Goal: Transaction & Acquisition: Purchase product/service

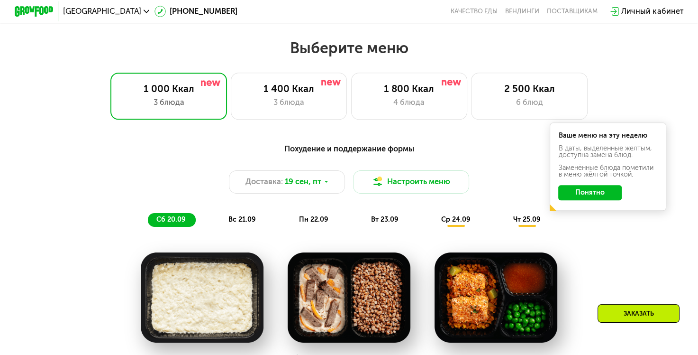
scroll to position [616, 0]
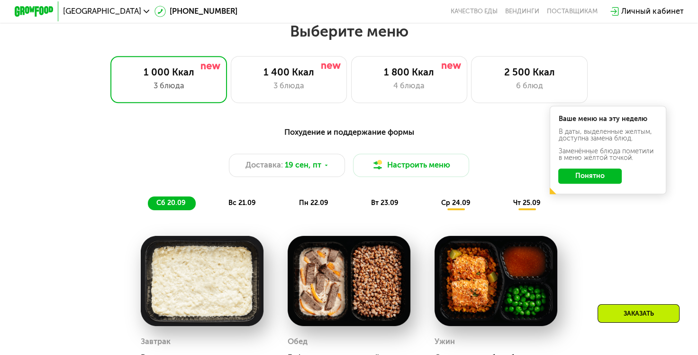
click at [603, 179] on button "Понятно" at bounding box center [591, 176] width 64 height 16
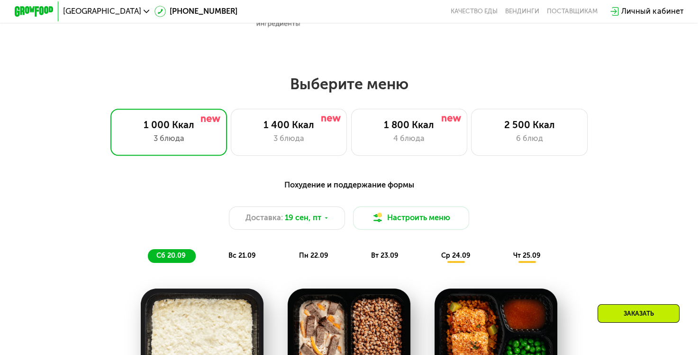
scroll to position [569, 0]
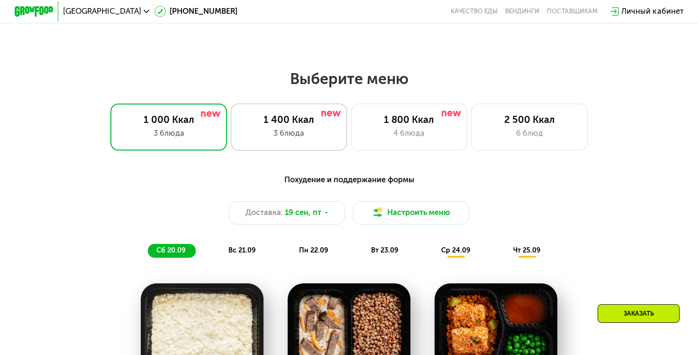
click at [283, 133] on div "3 блюда" at bounding box center [289, 134] width 96 height 12
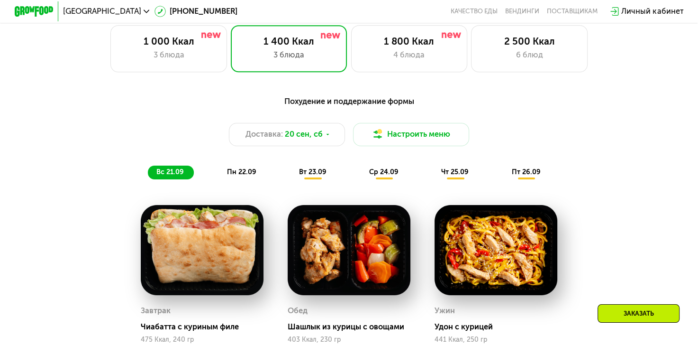
scroll to position [664, 0]
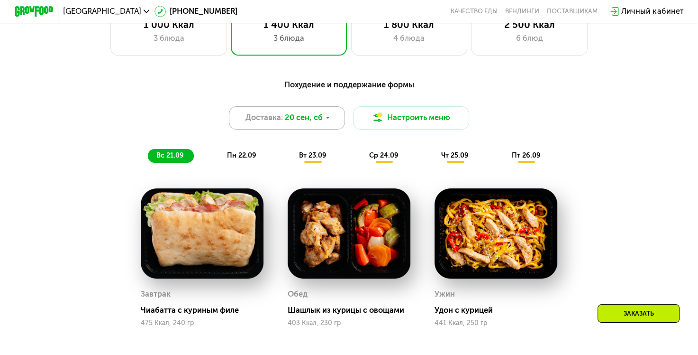
click at [328, 120] on icon at bounding box center [328, 118] width 6 height 6
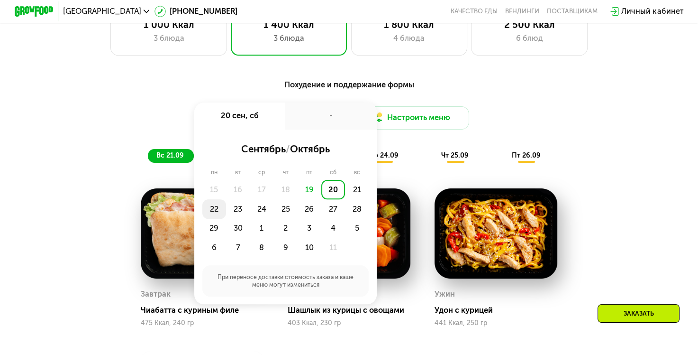
click at [212, 216] on div "22" at bounding box center [214, 208] width 24 height 19
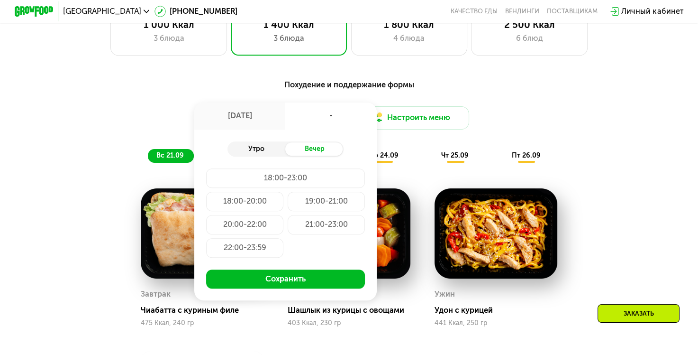
click at [256, 151] on div "Утро" at bounding box center [257, 149] width 58 height 14
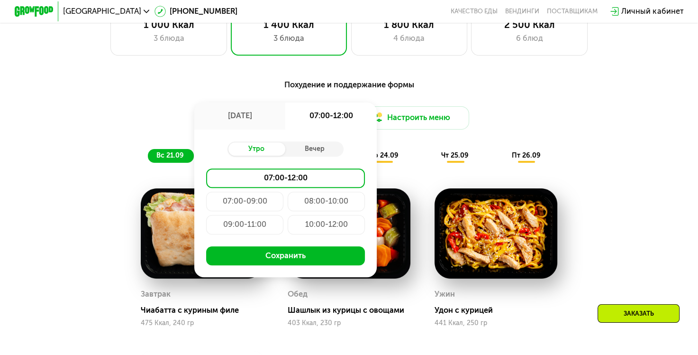
click at [239, 227] on div "09:00-11:00" at bounding box center [245, 224] width 78 height 19
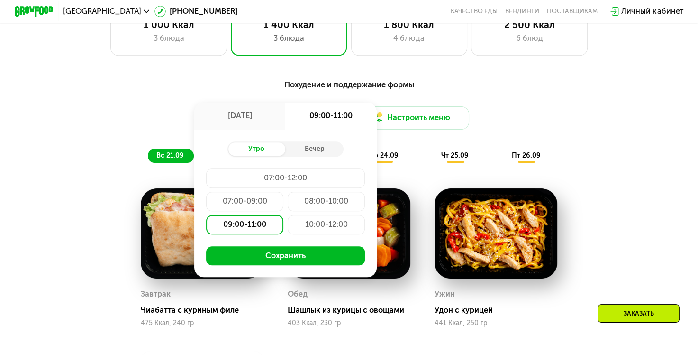
click at [321, 208] on div "08:00-10:00" at bounding box center [327, 201] width 78 height 19
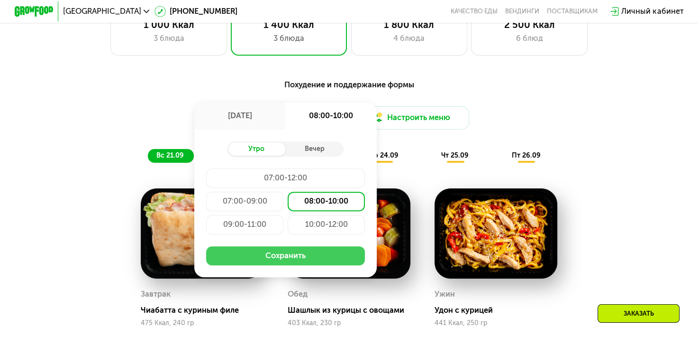
click at [275, 260] on button "Сохранить" at bounding box center [285, 255] width 159 height 19
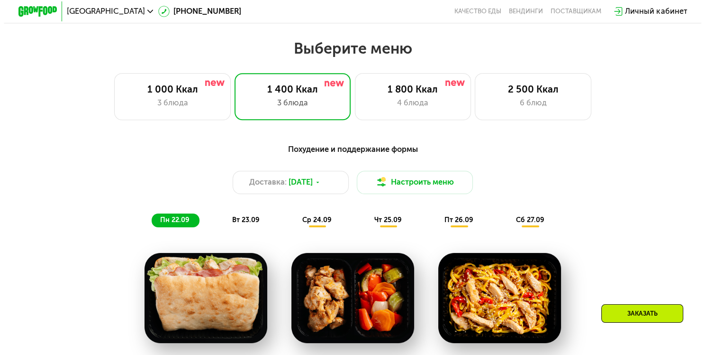
scroll to position [616, 0]
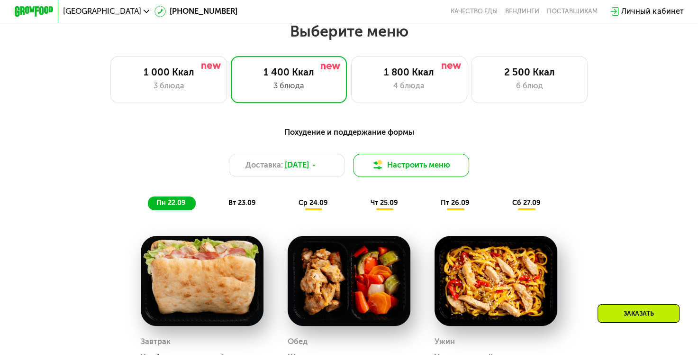
click at [394, 167] on button "Настроить меню" at bounding box center [411, 165] width 117 height 23
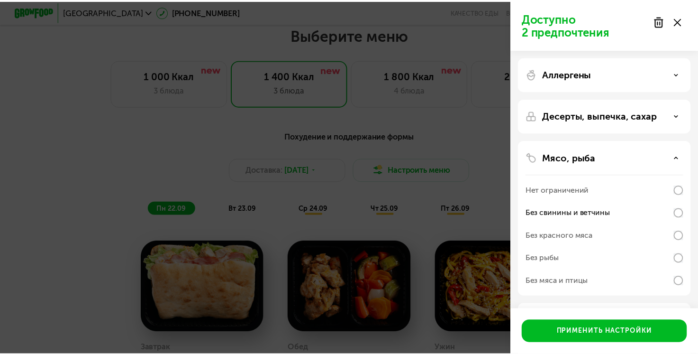
scroll to position [80, 0]
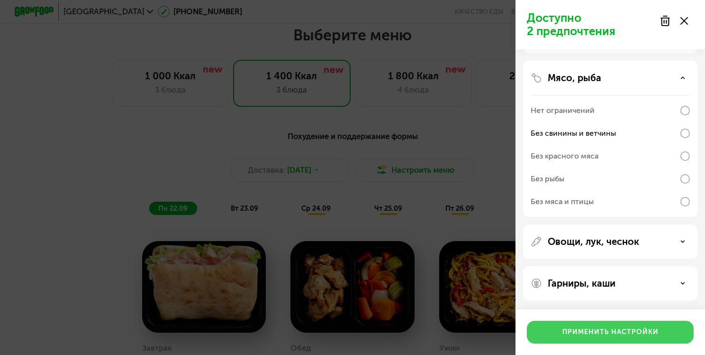
click at [602, 330] on div "Применить настройки" at bounding box center [611, 331] width 96 height 9
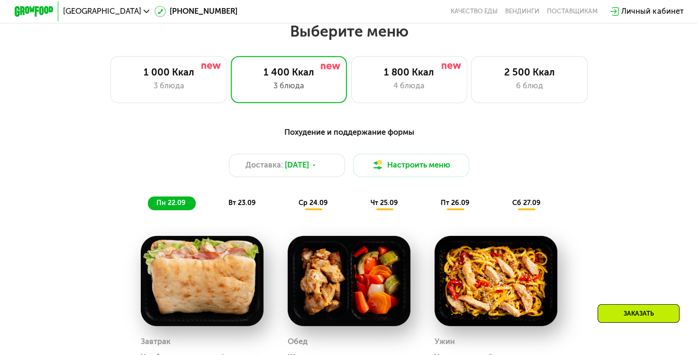
click at [314, 210] on div "ср 24.09" at bounding box center [314, 203] width 48 height 14
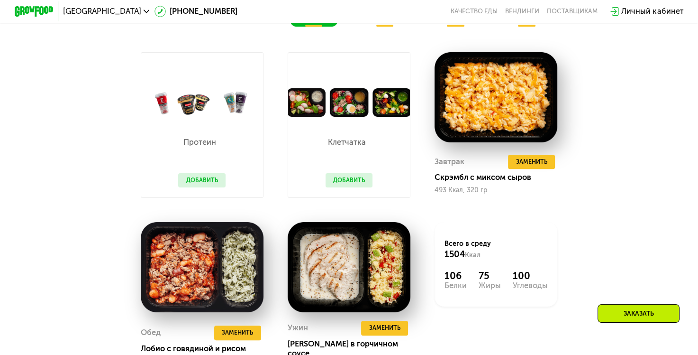
scroll to position [664, 0]
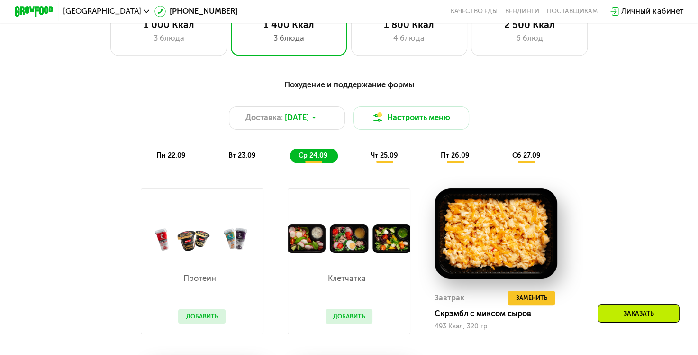
click at [378, 159] on span "чт 25.09" at bounding box center [384, 155] width 27 height 8
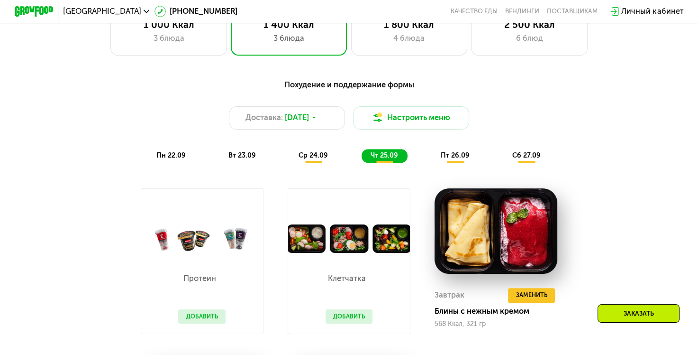
click at [453, 163] on div "пт 26.09" at bounding box center [455, 156] width 47 height 14
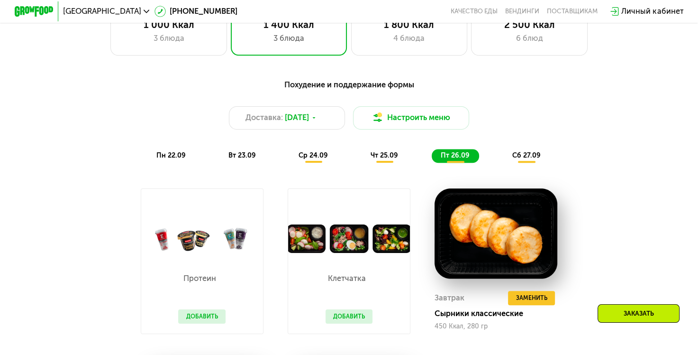
click at [532, 163] on div "сб 27.09" at bounding box center [527, 156] width 47 height 14
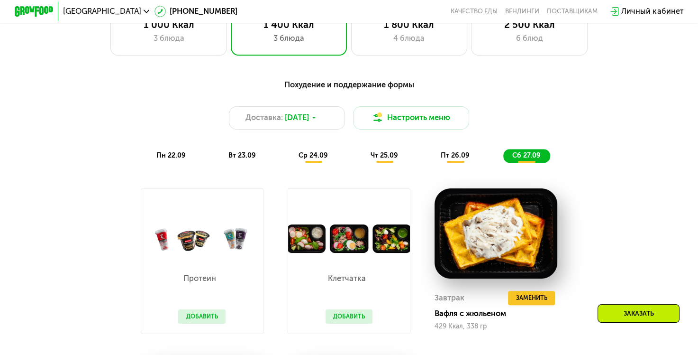
click at [243, 159] on span "вт 23.09" at bounding box center [242, 155] width 27 height 8
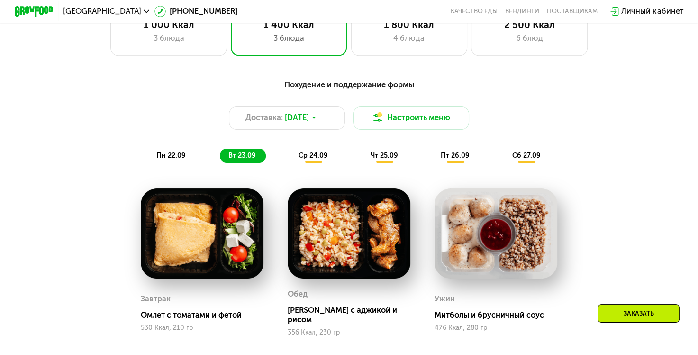
click at [167, 159] on span "пн 22.09" at bounding box center [170, 155] width 29 height 8
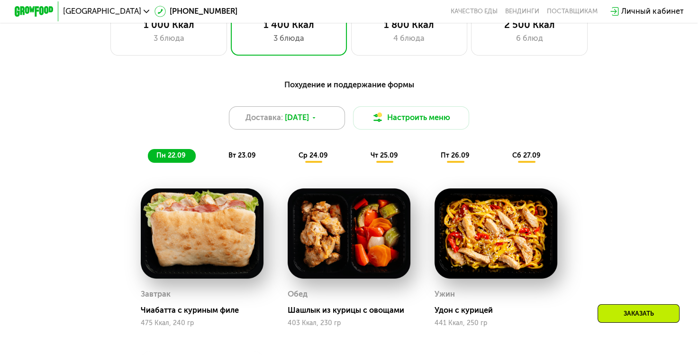
click at [327, 128] on div "Доставка: 22 сен, пн" at bounding box center [287, 117] width 117 height 23
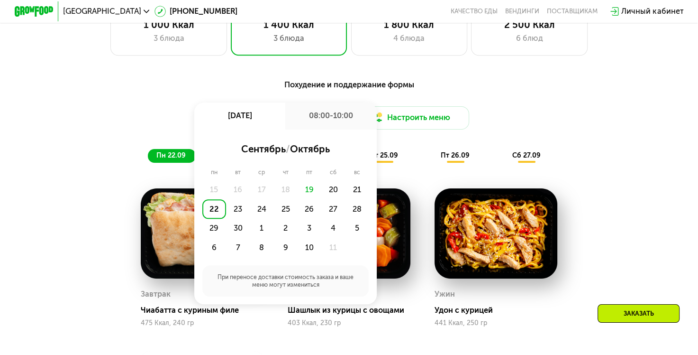
click at [672, 127] on div "Похудение и поддержание формы Доставка: 22 сен, пн 22 сен, пн 08:00-10:00 сентя…" at bounding box center [349, 282] width 698 height 434
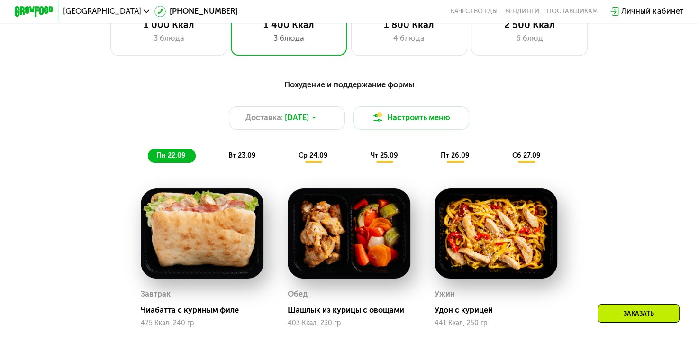
scroll to position [616, 0]
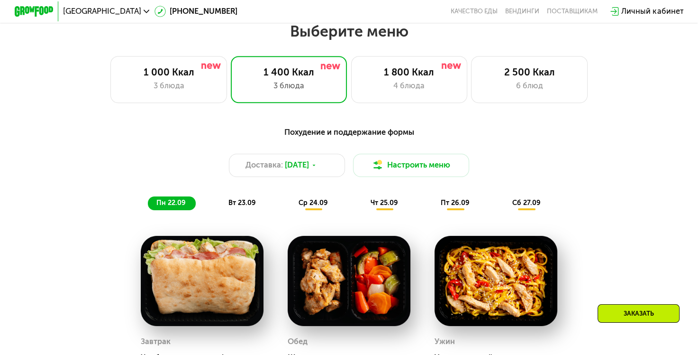
click at [230, 207] on span "вт 23.09" at bounding box center [242, 203] width 27 height 8
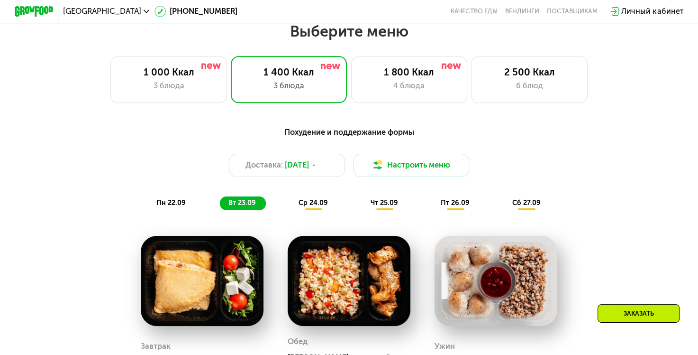
click at [309, 207] on span "ср 24.09" at bounding box center [313, 203] width 29 height 8
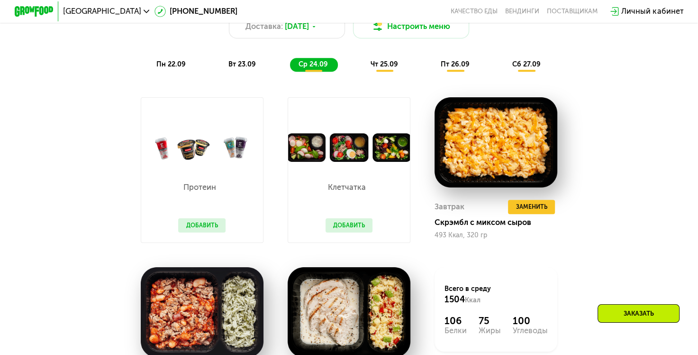
scroll to position [759, 0]
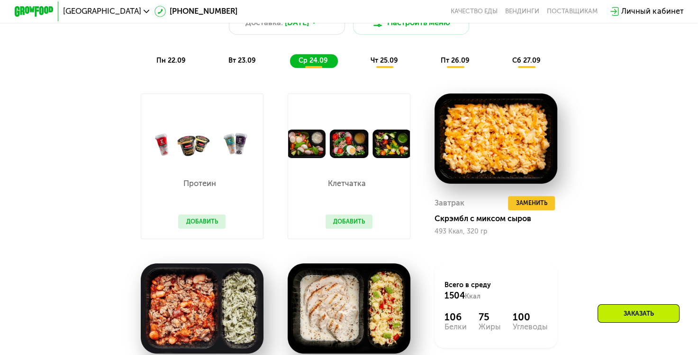
click at [386, 63] on span "чт 25.09" at bounding box center [384, 60] width 27 height 8
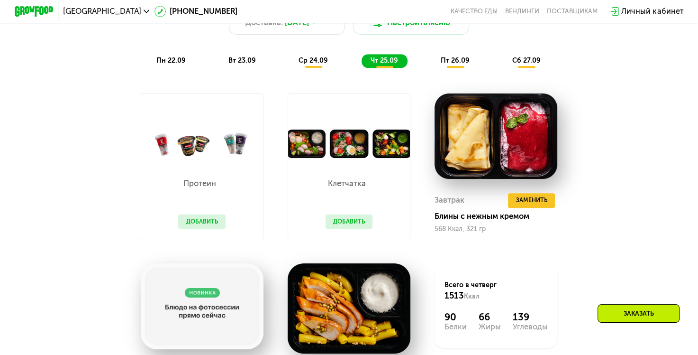
click at [451, 64] on span "пт 26.09" at bounding box center [455, 60] width 29 height 8
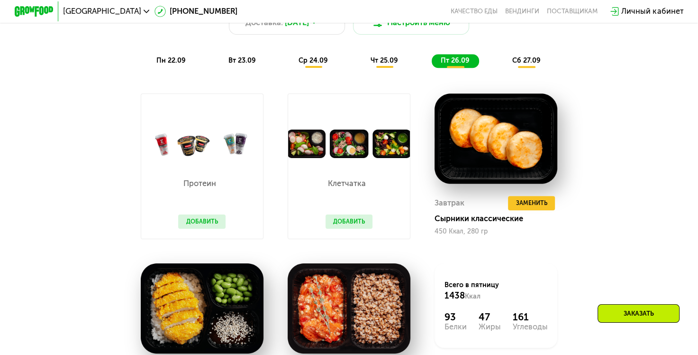
click at [531, 64] on span "сб 27.09" at bounding box center [527, 60] width 28 height 8
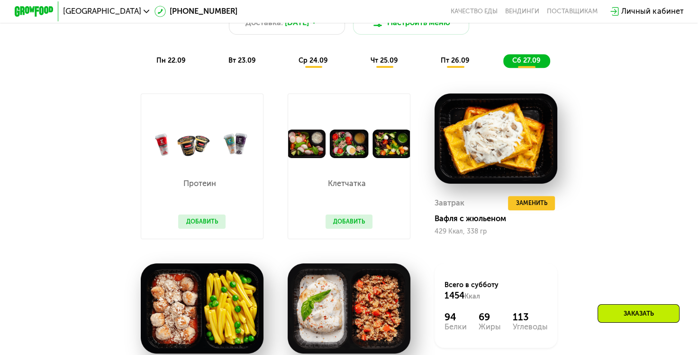
click at [161, 60] on div "пн 22.09" at bounding box center [172, 61] width 48 height 14
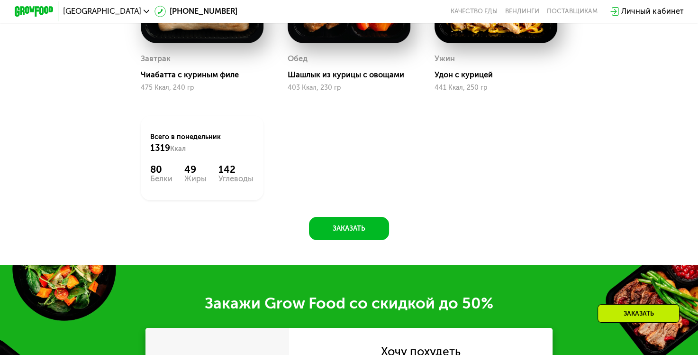
scroll to position [901, 0]
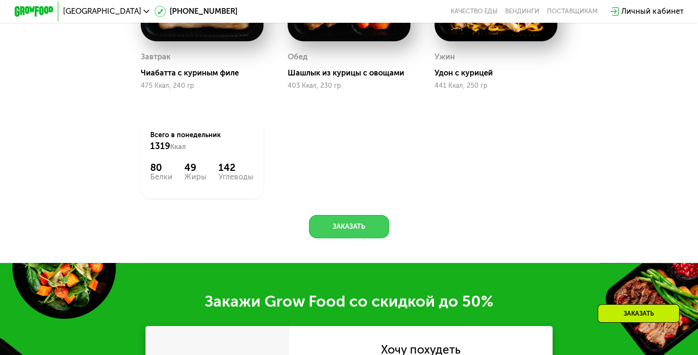
click at [349, 233] on button "Заказать" at bounding box center [349, 226] width 80 height 23
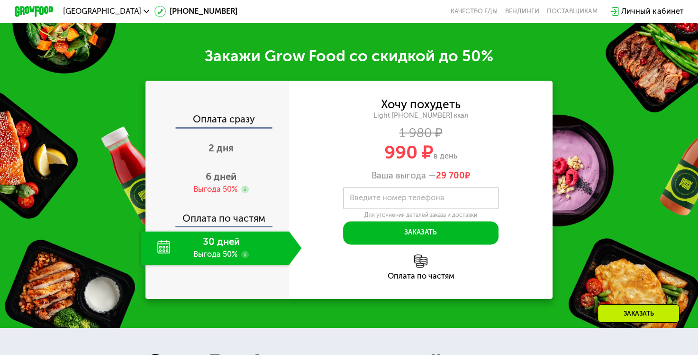
scroll to position [1172, 0]
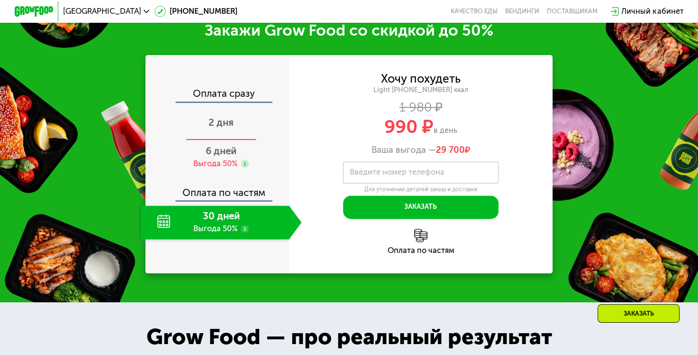
click at [223, 128] on span "2 дня" at bounding box center [221, 122] width 25 height 11
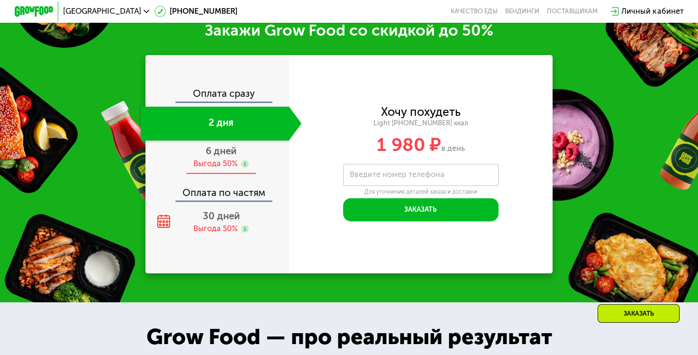
click at [219, 156] on span "6 дней" at bounding box center [221, 150] width 31 height 11
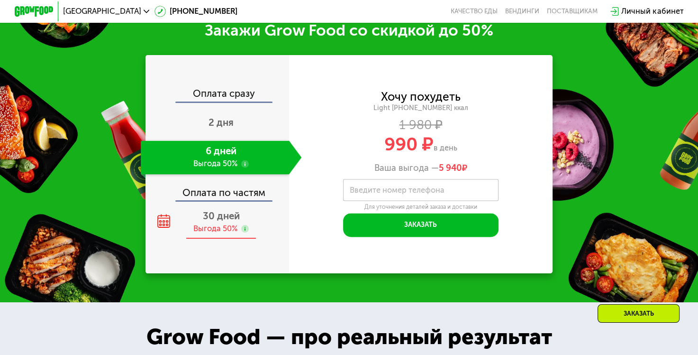
click at [209, 233] on div "30 дней Выгода 50%" at bounding box center [221, 222] width 161 height 34
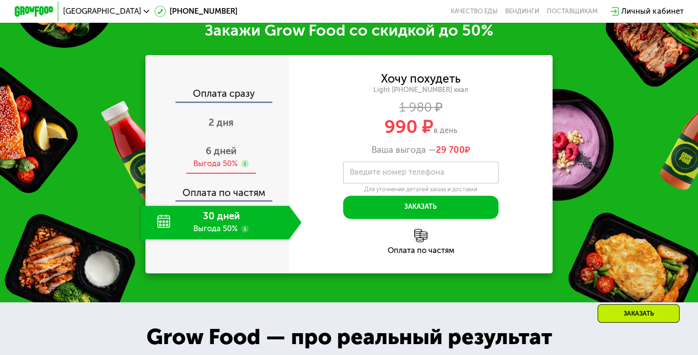
click at [220, 167] on div "6 дней Выгода 50%" at bounding box center [221, 157] width 161 height 34
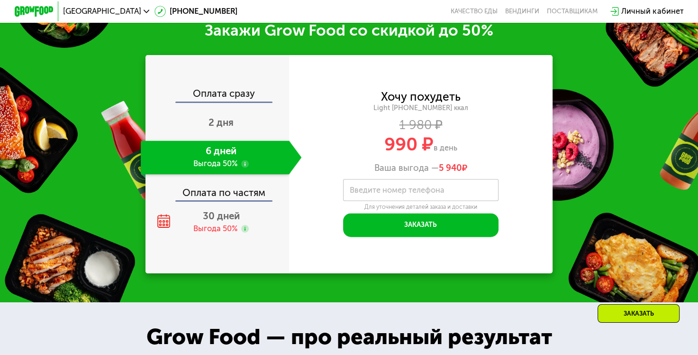
click at [244, 167] on use at bounding box center [245, 164] width 8 height 8
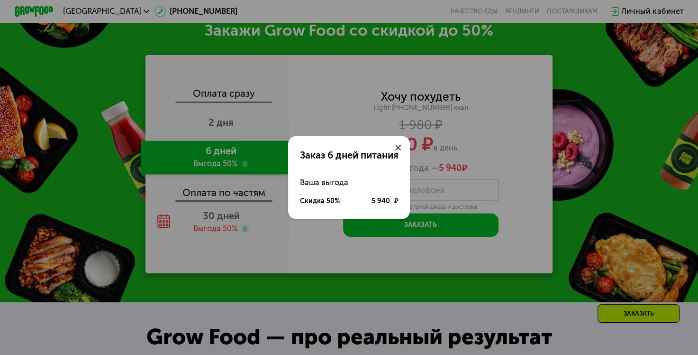
click at [398, 145] on icon at bounding box center [398, 148] width 6 height 6
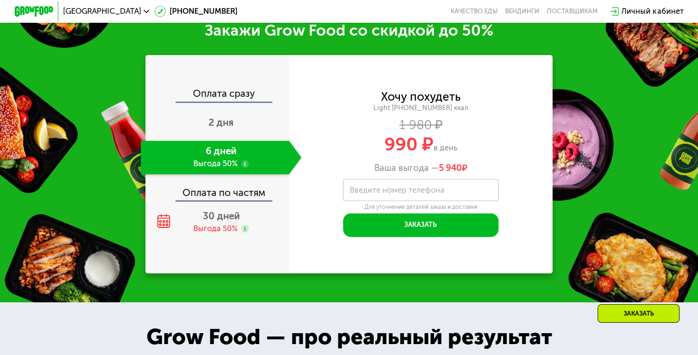
click at [385, 192] on label "Введите номер телефона" at bounding box center [397, 189] width 95 height 5
click at [385, 199] on input "Введите номер телефона" at bounding box center [420, 190] width 155 height 22
click at [539, 141] on div "Хочу похудеть Light 1400 ~1400 ккал 1 980 ₽ 990 ₽ в день Ваша выгода — 5 940 ₽" at bounding box center [421, 133] width 264 height 82
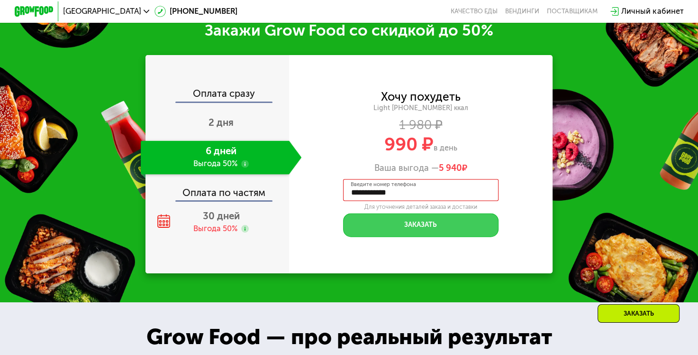
click at [419, 235] on button "Заказать" at bounding box center [420, 224] width 155 height 23
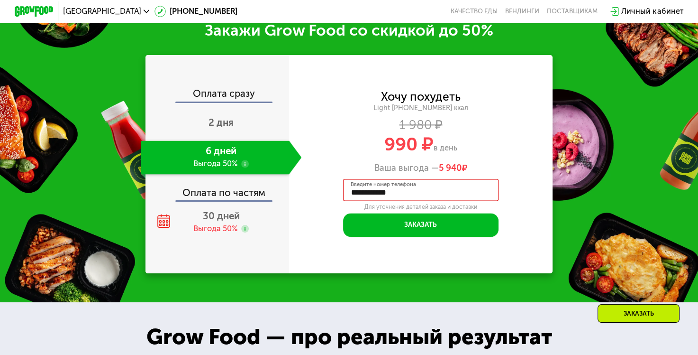
click at [492, 194] on icon at bounding box center [491, 191] width 5 height 5
click at [516, 211] on div "**********" at bounding box center [421, 164] width 264 height 145
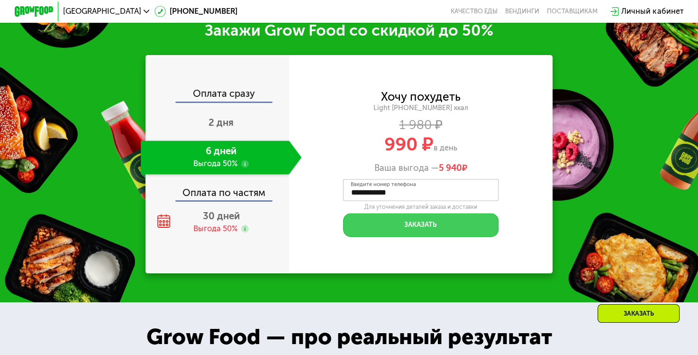
click at [410, 233] on button "Заказать" at bounding box center [420, 224] width 155 height 23
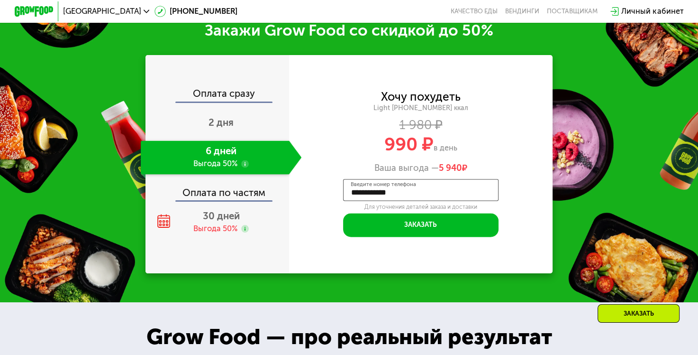
drag, startPoint x: 408, startPoint y: 206, endPoint x: 326, endPoint y: 206, distance: 82.0
click at [326, 206] on div "**********" at bounding box center [421, 164] width 264 height 145
type input "**********"
click at [403, 263] on div "**********" at bounding box center [421, 164] width 264 height 218
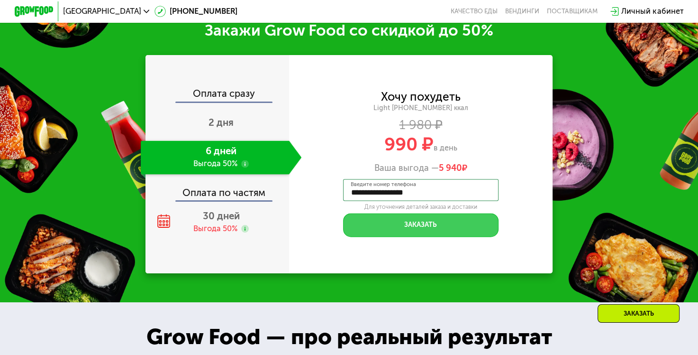
click at [421, 230] on button "Заказать" at bounding box center [420, 224] width 155 height 23
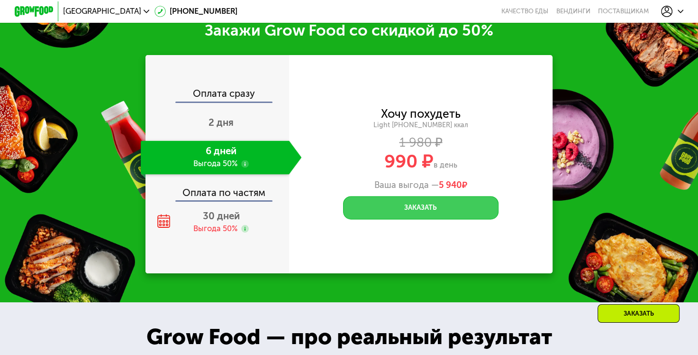
click at [423, 217] on button "Заказать" at bounding box center [420, 207] width 155 height 23
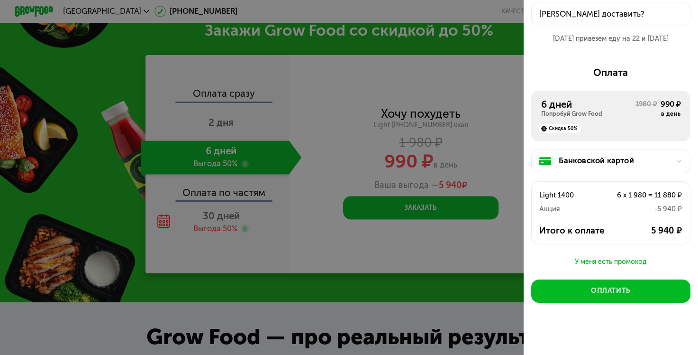
scroll to position [55, 0]
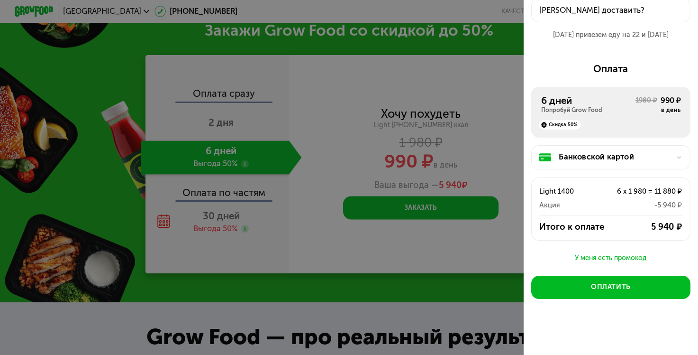
click at [620, 157] on div "Банковской картой" at bounding box center [614, 157] width 111 height 12
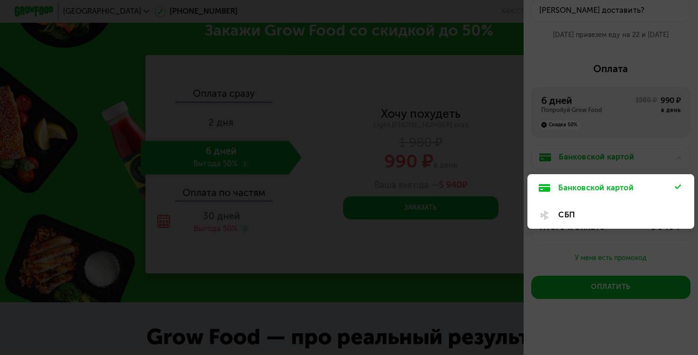
click at [552, 64] on div at bounding box center [349, 177] width 698 height 355
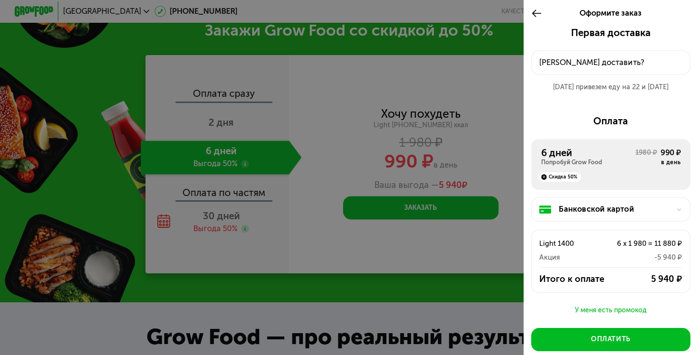
scroll to position [0, 0]
click at [580, 63] on div "[PERSON_NAME] доставить?" at bounding box center [611, 63] width 143 height 12
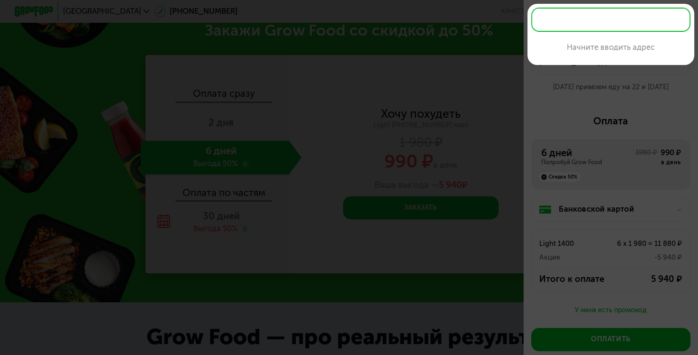
click at [578, 23] on input "text" at bounding box center [610, 20] width 159 height 24
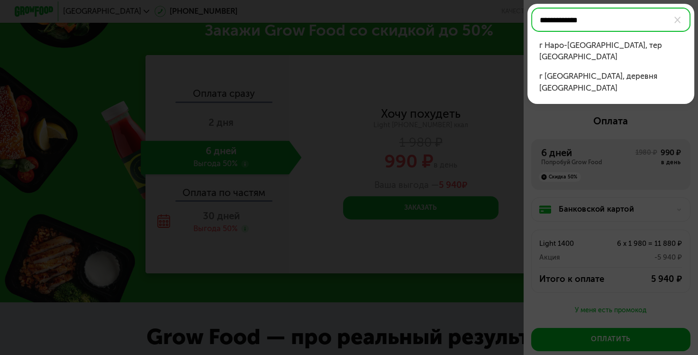
click at [559, 81] on div "г [GEOGRAPHIC_DATA], деревня [GEOGRAPHIC_DATA]" at bounding box center [611, 82] width 144 height 23
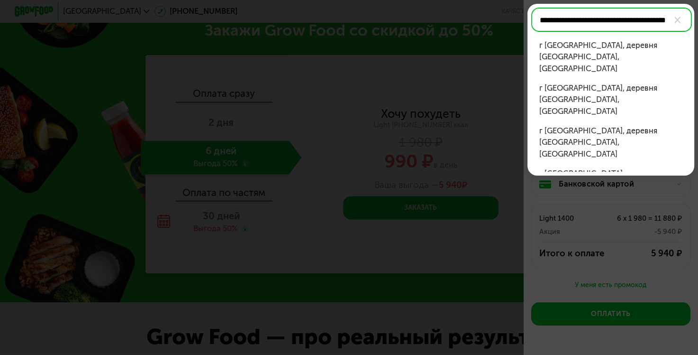
scroll to position [0, 50]
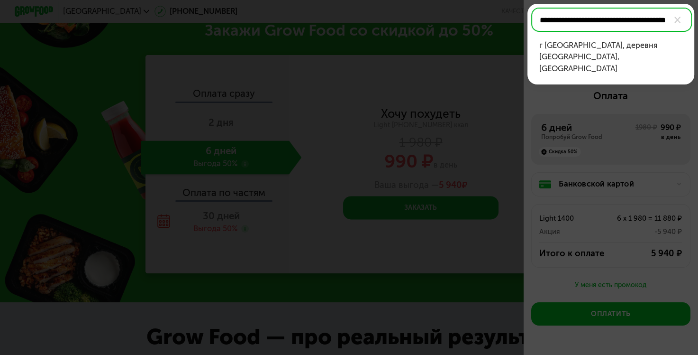
click at [594, 47] on div "г [GEOGRAPHIC_DATA], деревня [GEOGRAPHIC_DATA], [GEOGRAPHIC_DATA]" at bounding box center [611, 57] width 144 height 35
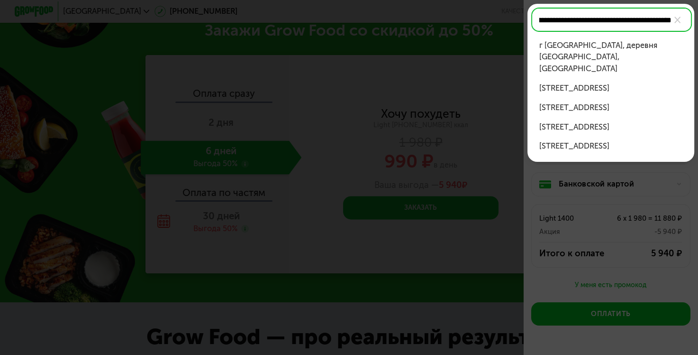
scroll to position [0, 97]
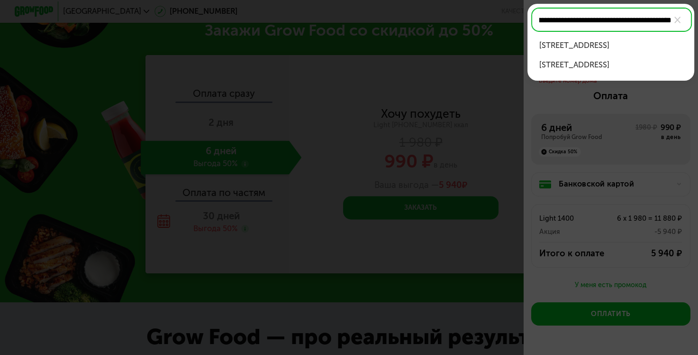
click at [590, 52] on div "[STREET_ADDRESS]" at bounding box center [611, 46] width 144 height 12
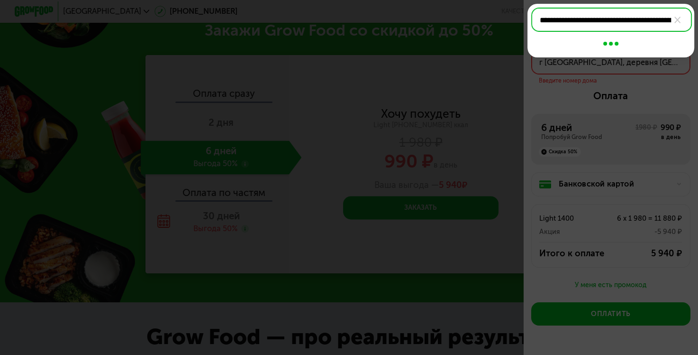
type input "**********"
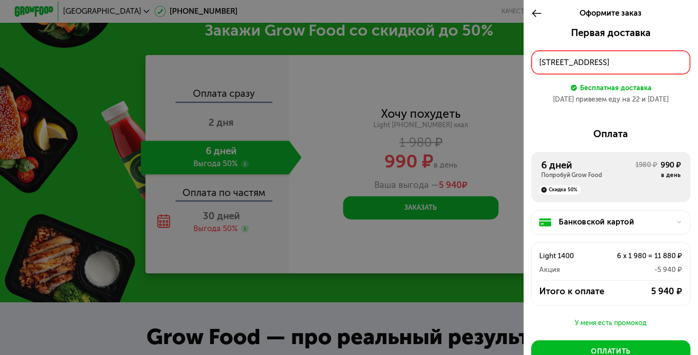
scroll to position [47, 0]
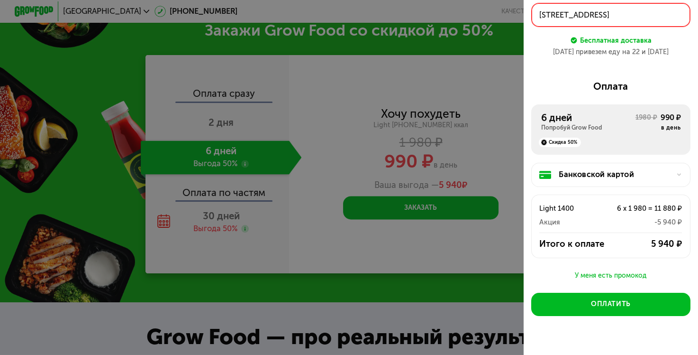
click at [570, 125] on div "6 дней Попробуй Grow Food" at bounding box center [588, 121] width 94 height 19
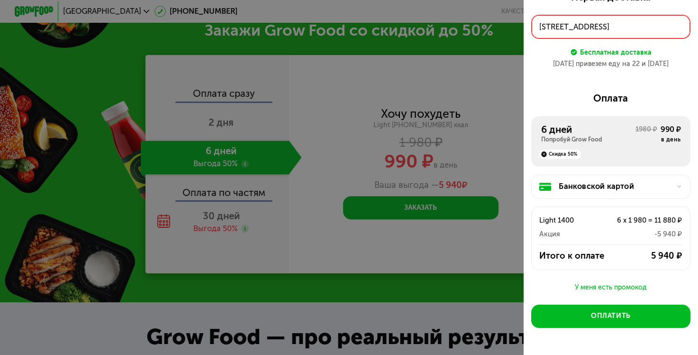
scroll to position [68, 0]
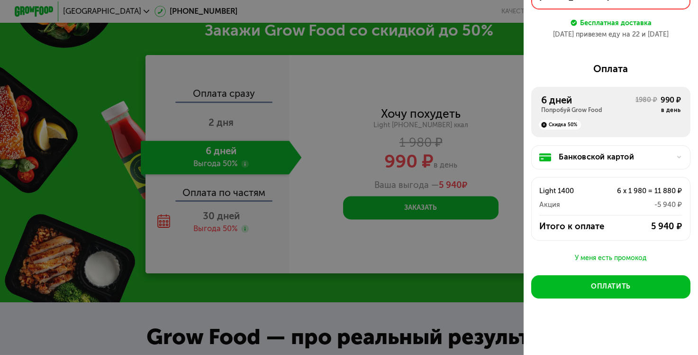
click at [571, 152] on div "Банковской картой" at bounding box center [614, 157] width 111 height 12
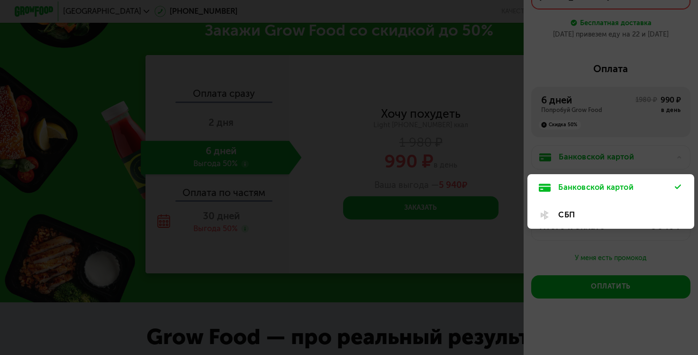
click at [568, 211] on div "СБП" at bounding box center [617, 215] width 117 height 12
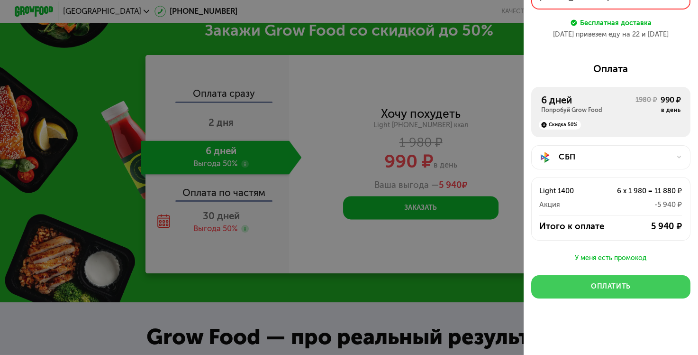
click at [605, 279] on button "Оплатить" at bounding box center [610, 286] width 159 height 23
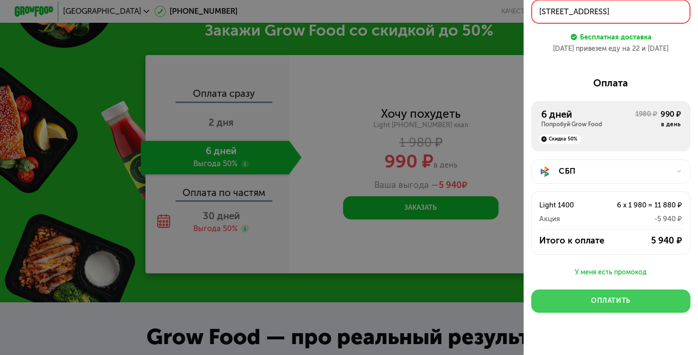
scroll to position [0, 0]
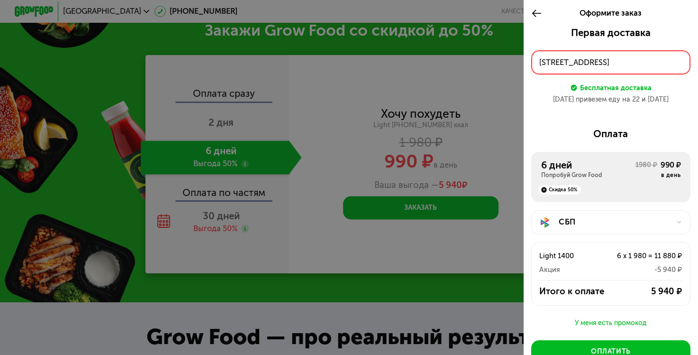
click at [607, 59] on div "[STREET_ADDRESS]" at bounding box center [611, 63] width 143 height 12
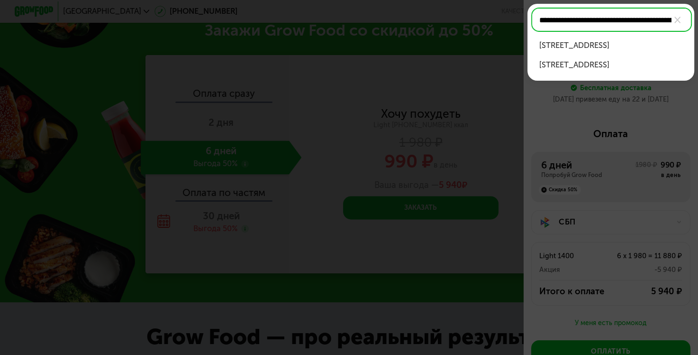
click at [599, 48] on div "[STREET_ADDRESS]" at bounding box center [611, 46] width 144 height 12
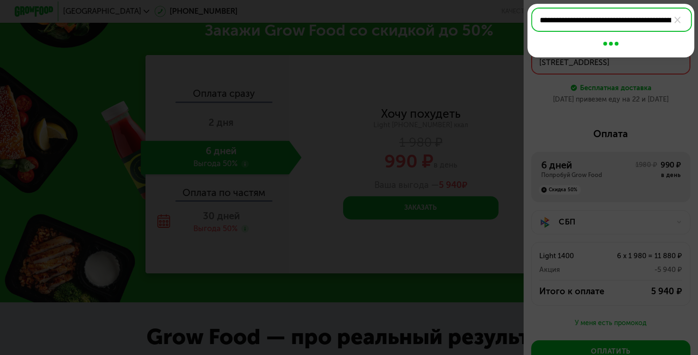
type input "**********"
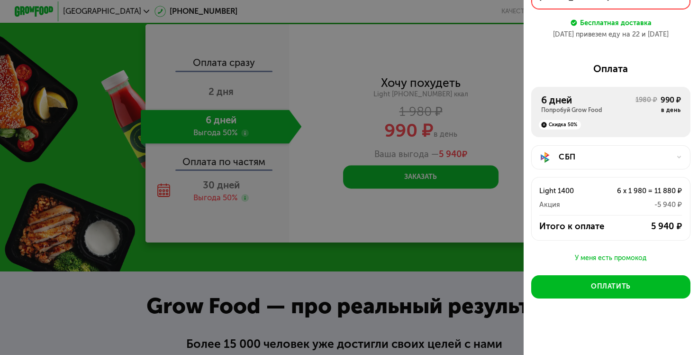
scroll to position [1219, 0]
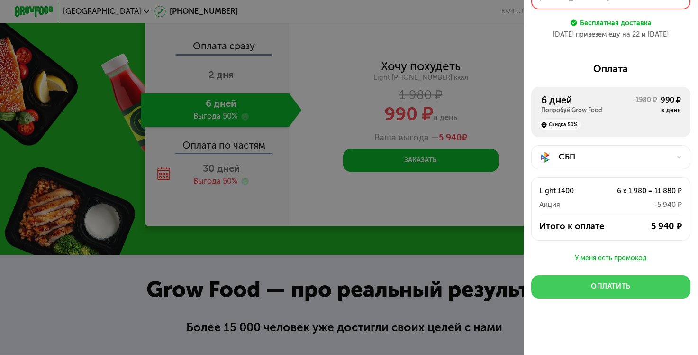
click at [608, 283] on div "Оплатить" at bounding box center [611, 286] width 40 height 9
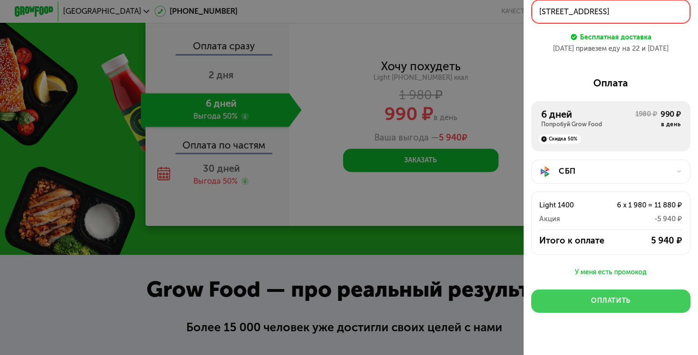
click at [608, 283] on div "Первая доставка 22 сен, пн • 08:00-10:00 г Наро-Фоминск, деревня Новоглаголево,…" at bounding box center [611, 172] width 174 height 393
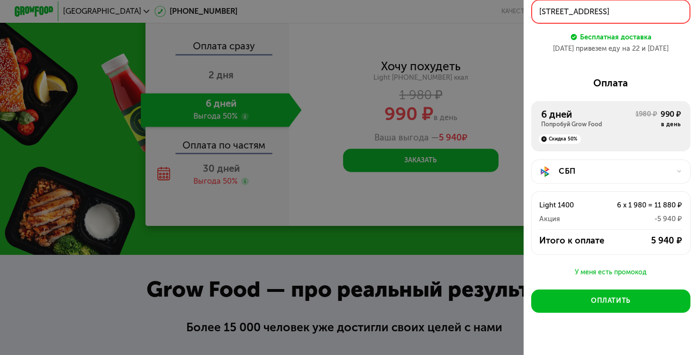
click at [598, 10] on div "[STREET_ADDRESS]" at bounding box center [611, 12] width 143 height 12
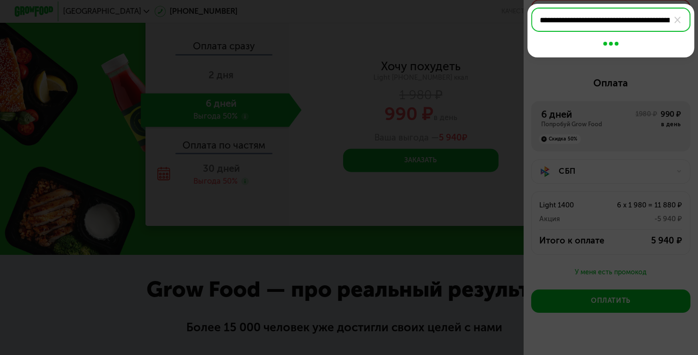
scroll to position [0, 106]
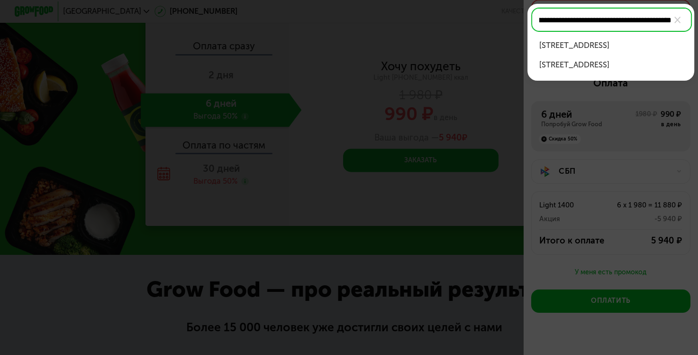
click at [605, 71] on div "[STREET_ADDRESS]" at bounding box center [611, 65] width 144 height 12
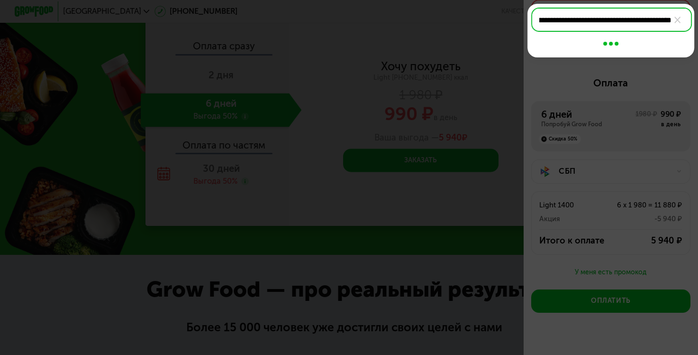
scroll to position [0, 0]
type input "**********"
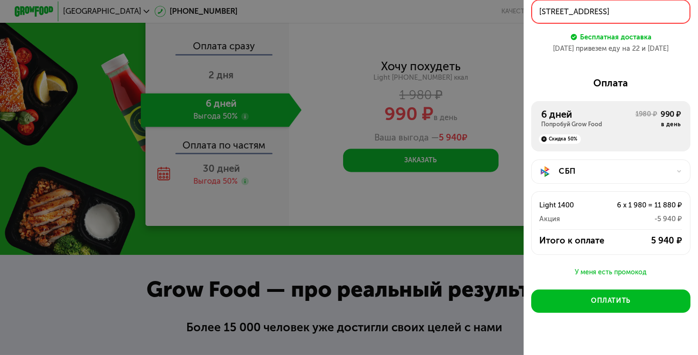
click at [600, 11] on div "[STREET_ADDRESS]" at bounding box center [611, 12] width 143 height 12
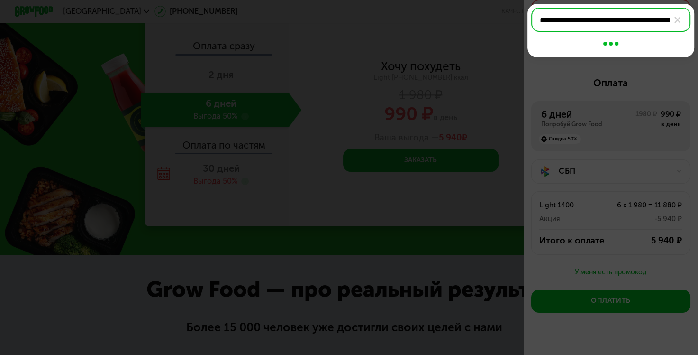
scroll to position [0, 127]
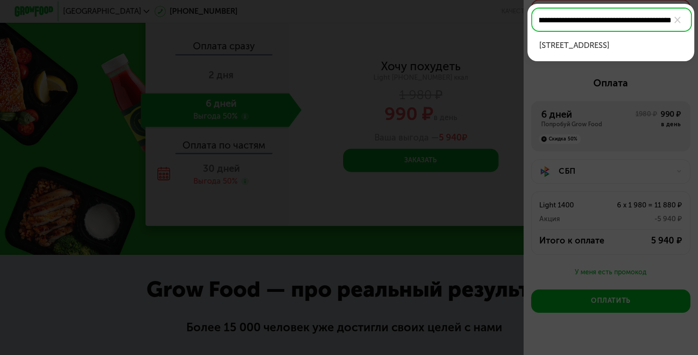
click at [539, 20] on input "**********" at bounding box center [611, 20] width 161 height 24
type input "**********"
click at [542, 93] on div at bounding box center [349, 177] width 698 height 355
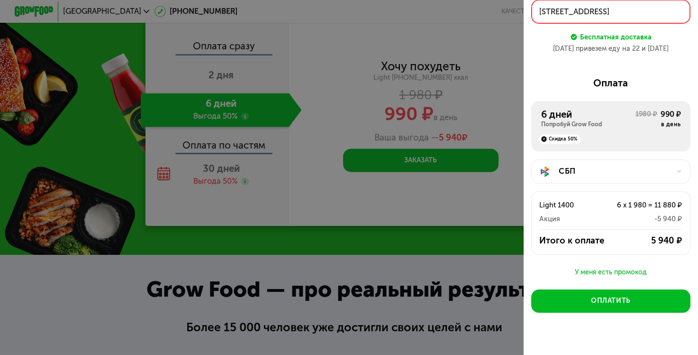
click at [588, 14] on div "[STREET_ADDRESS]" at bounding box center [611, 12] width 143 height 12
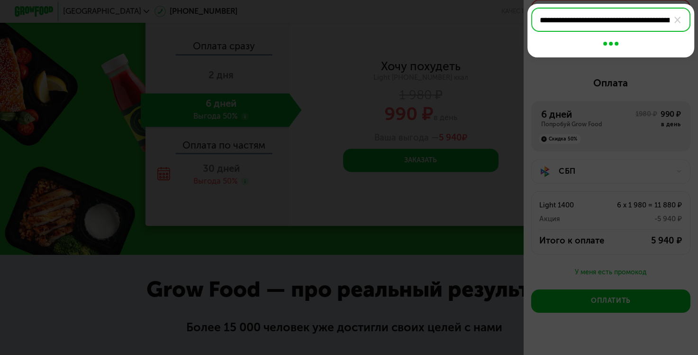
scroll to position [0, 127]
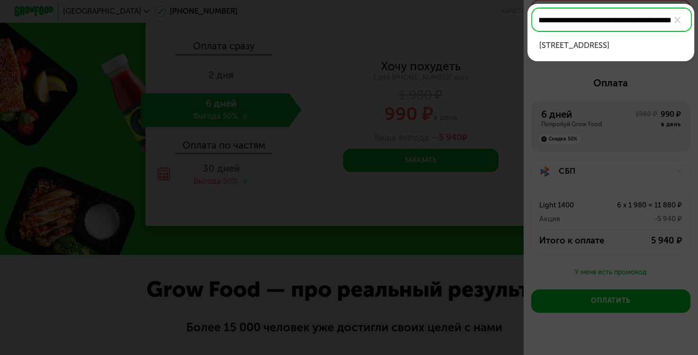
click at [581, 52] on div "[STREET_ADDRESS]" at bounding box center [611, 46] width 144 height 12
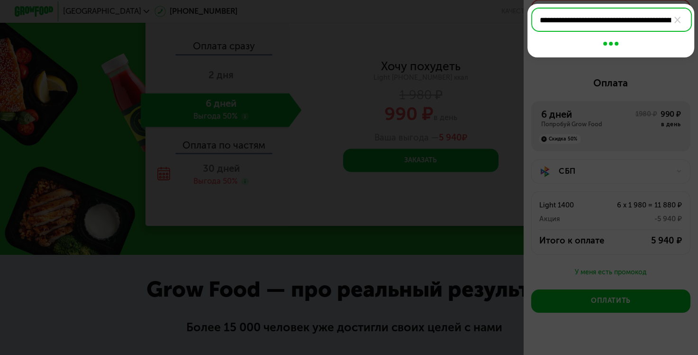
type input "**********"
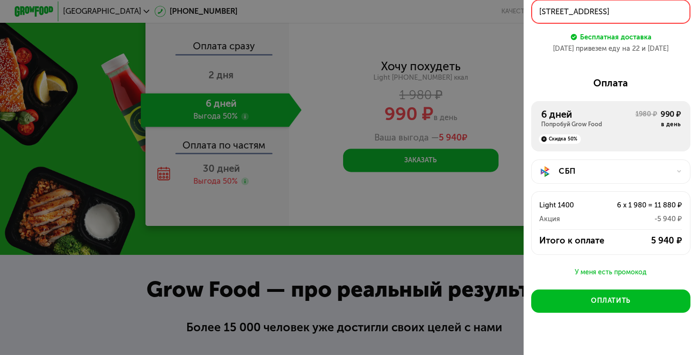
click at [618, 6] on div "[STREET_ADDRESS]" at bounding box center [611, 12] width 143 height 12
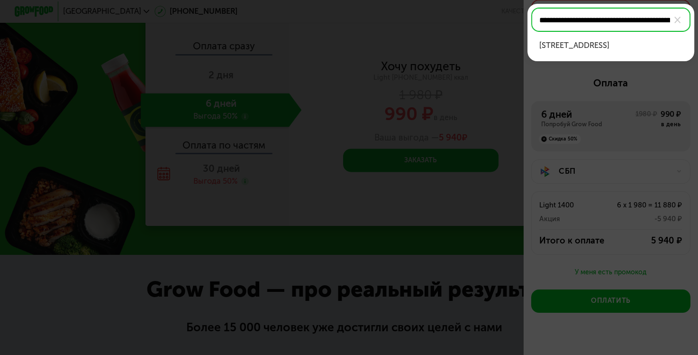
scroll to position [0, 127]
click at [597, 52] on div "[STREET_ADDRESS]" at bounding box center [611, 46] width 144 height 12
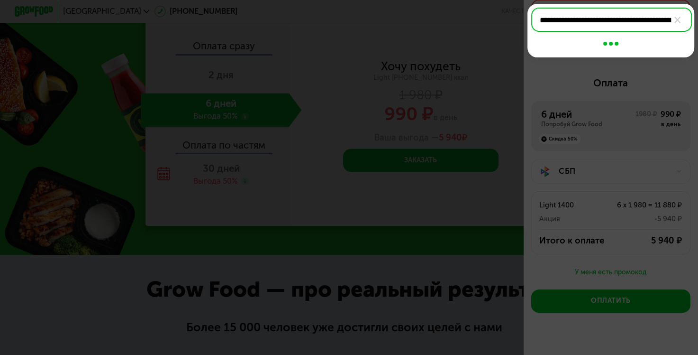
type input "**********"
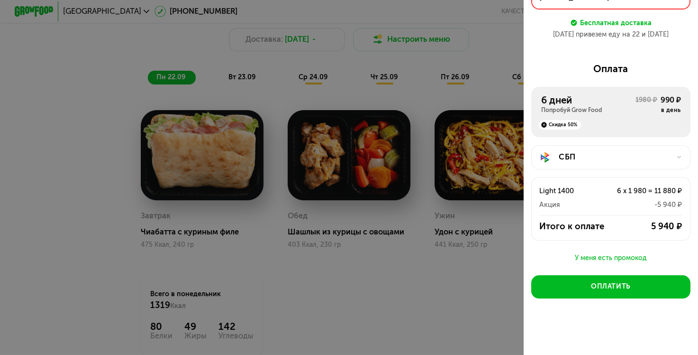
scroll to position [745, 0]
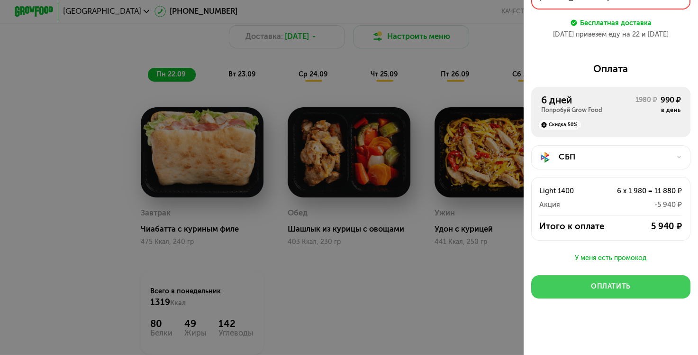
click at [605, 285] on div "Оплатить" at bounding box center [611, 286] width 40 height 9
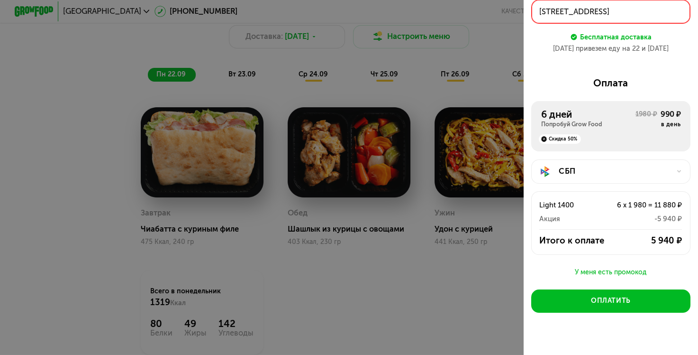
click at [188, 53] on div at bounding box center [349, 177] width 698 height 355
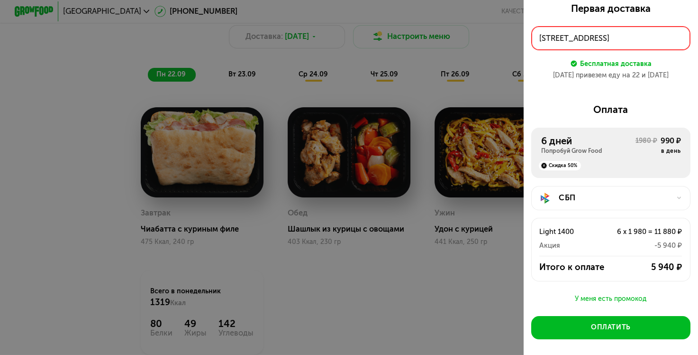
scroll to position [0, 0]
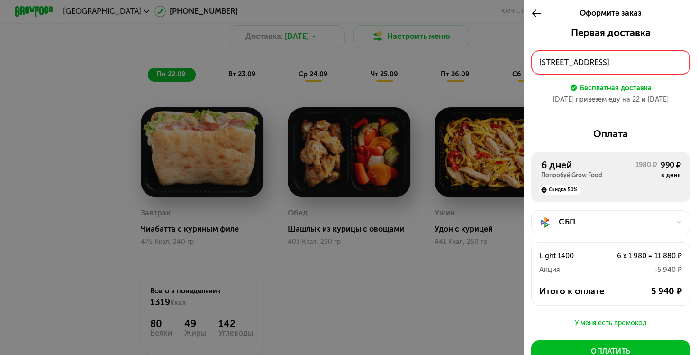
click at [535, 15] on icon at bounding box center [536, 14] width 11 height 12
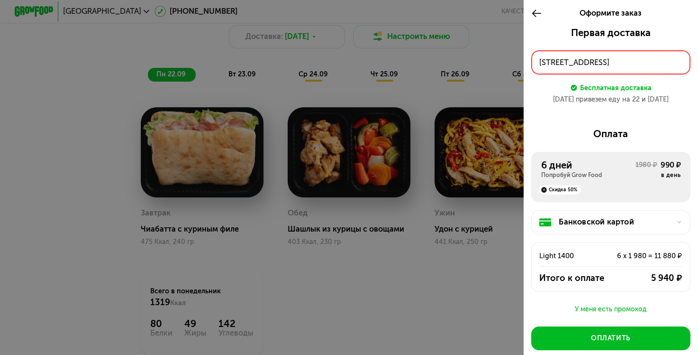
click at [535, 15] on icon at bounding box center [536, 14] width 11 height 12
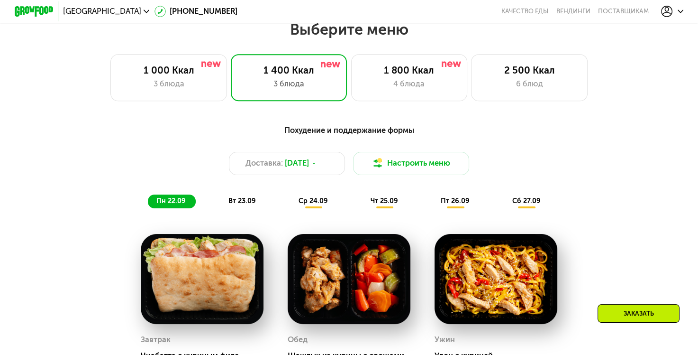
scroll to position [603, 0]
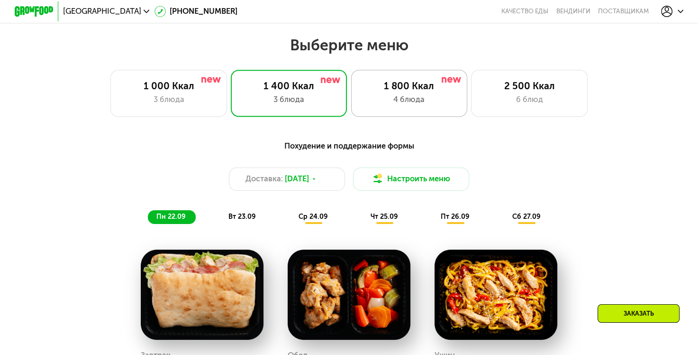
click at [387, 104] on div "4 блюда" at bounding box center [409, 100] width 96 height 12
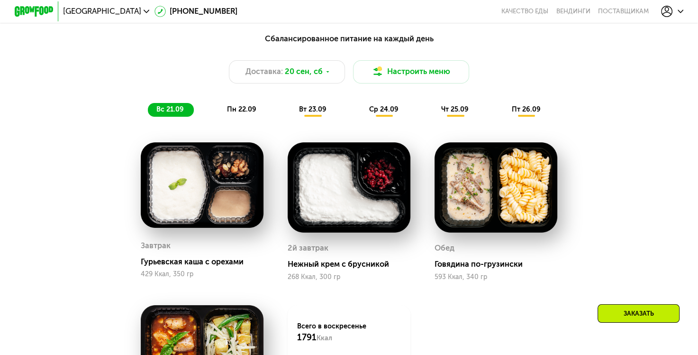
scroll to position [711, 0]
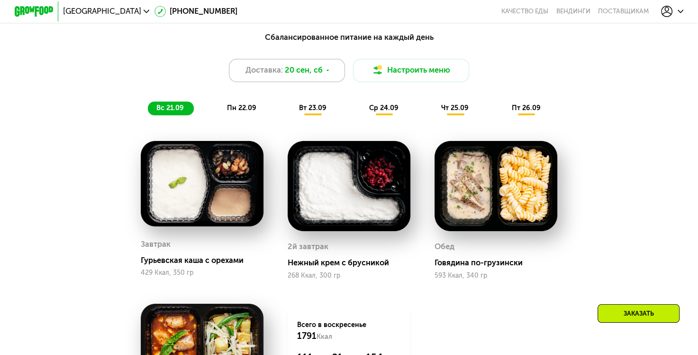
click at [316, 75] on span "20 сен, сб" at bounding box center [304, 70] width 38 height 12
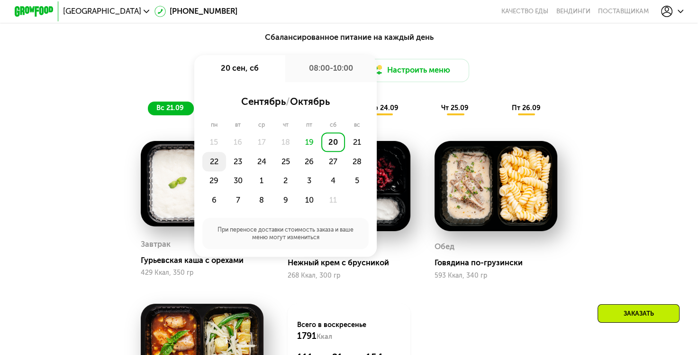
click at [210, 163] on div "22" at bounding box center [214, 161] width 24 height 19
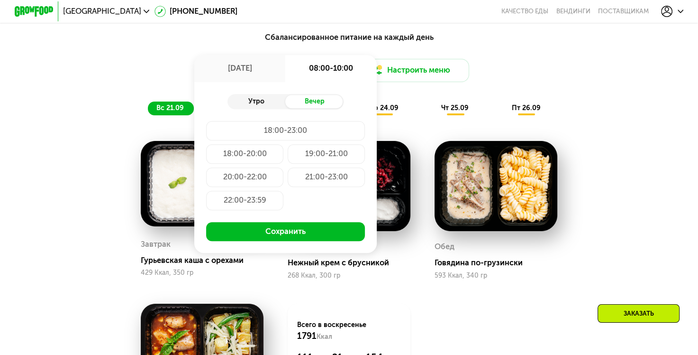
click at [262, 102] on div "Утро" at bounding box center [257, 102] width 58 height 14
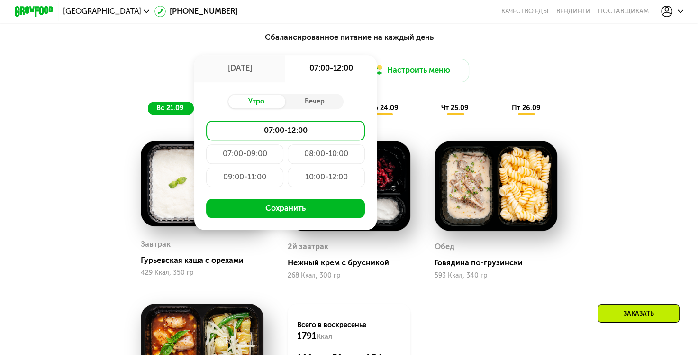
click at [323, 156] on div "08:00-10:00" at bounding box center [327, 153] width 78 height 19
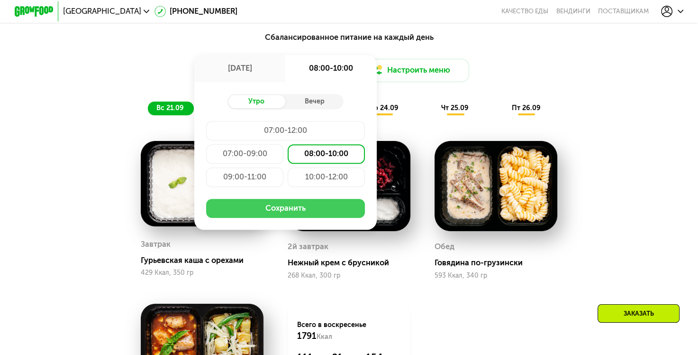
click at [280, 208] on button "Сохранить" at bounding box center [285, 208] width 159 height 19
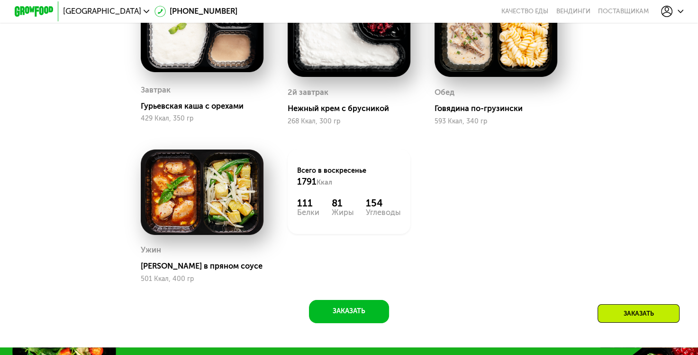
scroll to position [948, 0]
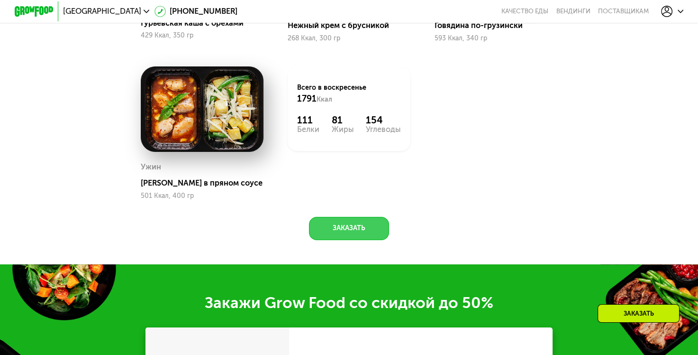
click at [353, 238] on button "Заказать" at bounding box center [349, 228] width 80 height 23
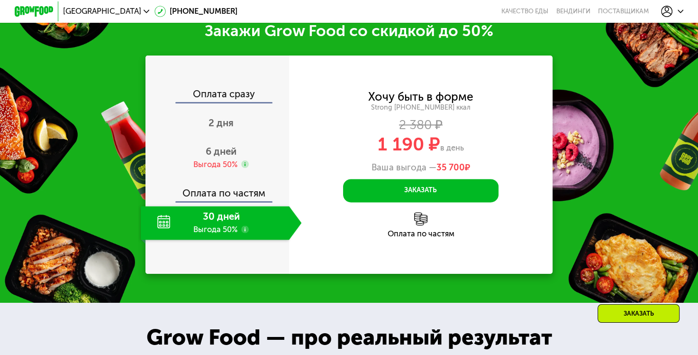
scroll to position [1220, 0]
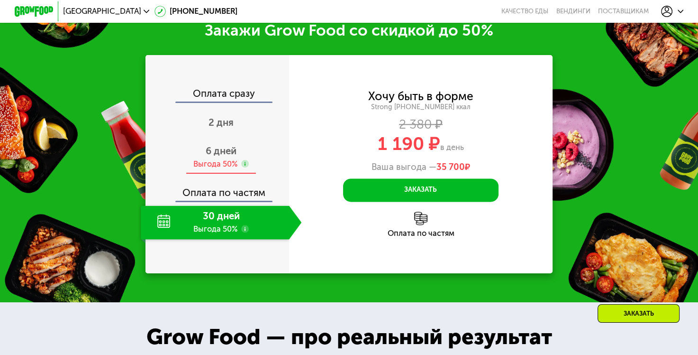
click at [230, 156] on span "6 дней" at bounding box center [221, 150] width 31 height 11
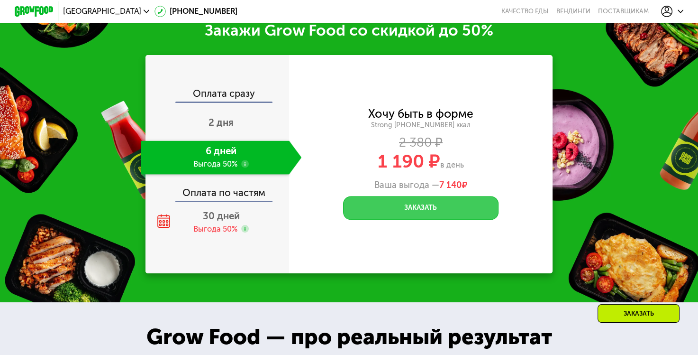
click at [421, 210] on button "Заказать" at bounding box center [420, 207] width 155 height 23
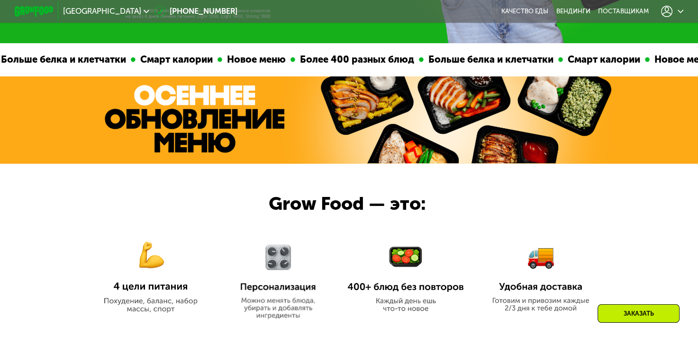
scroll to position [0, 0]
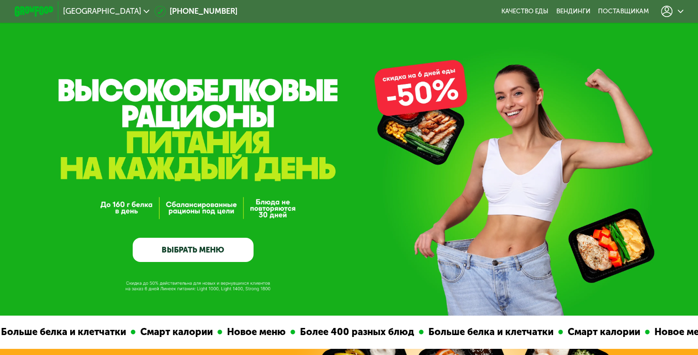
click at [673, 10] on use at bounding box center [667, 11] width 12 height 11
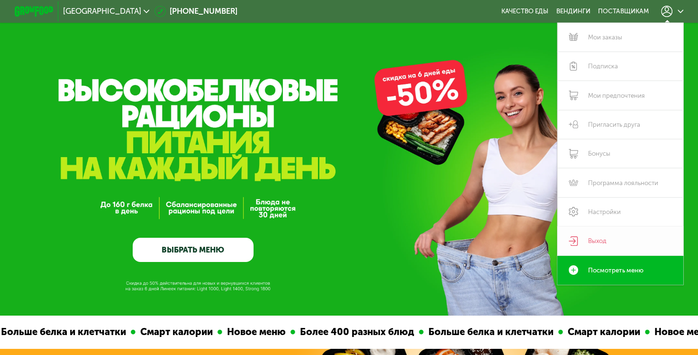
click at [597, 242] on link "Выход" at bounding box center [621, 240] width 126 height 29
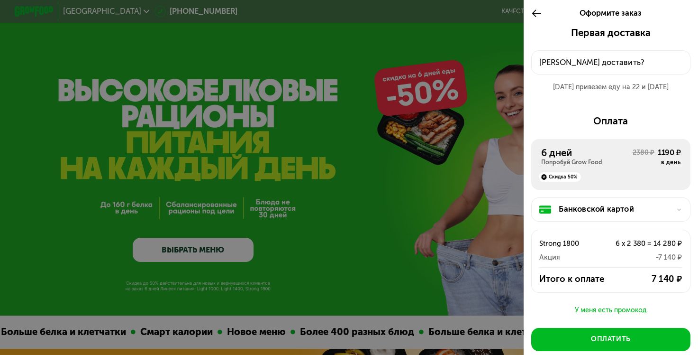
click at [576, 209] on div "Банковской картой" at bounding box center [614, 209] width 111 height 12
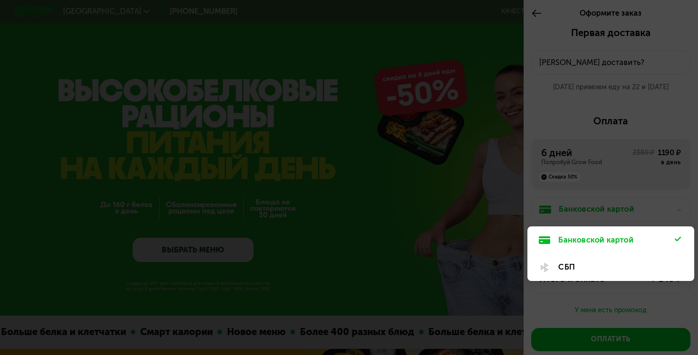
click at [573, 266] on div "СБП" at bounding box center [617, 267] width 117 height 12
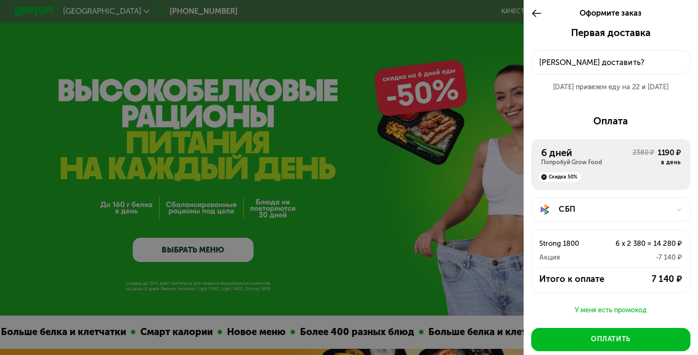
click at [556, 53] on button "[PERSON_NAME] доставить?" at bounding box center [610, 62] width 159 height 24
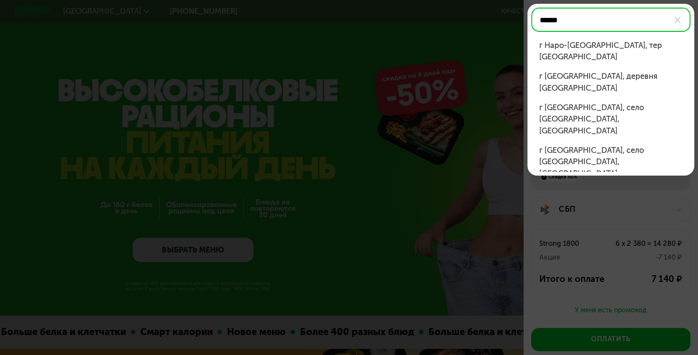
click at [564, 78] on div "г [GEOGRAPHIC_DATA], деревня [GEOGRAPHIC_DATA]" at bounding box center [611, 82] width 144 height 23
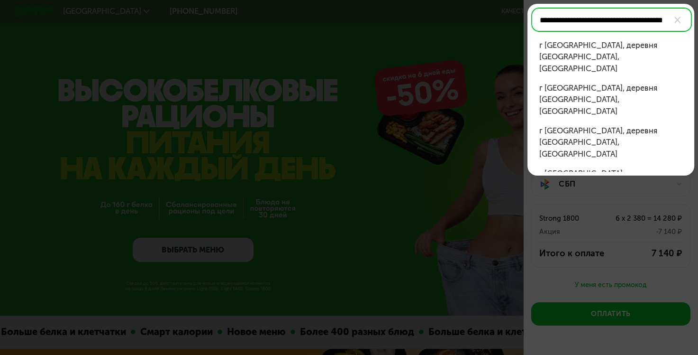
click at [575, 82] on div "г [GEOGRAPHIC_DATA], деревня [GEOGRAPHIC_DATA], [GEOGRAPHIC_DATA]" at bounding box center [611, 99] width 144 height 35
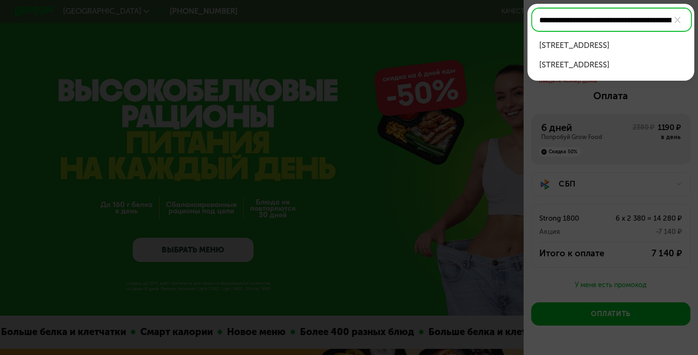
click at [592, 50] on div "[STREET_ADDRESS]" at bounding box center [611, 46] width 144 height 12
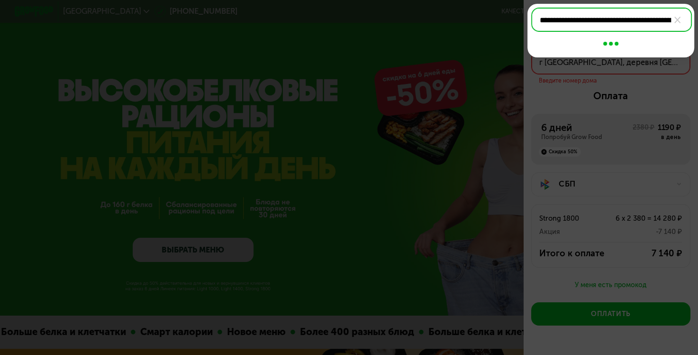
type input "**********"
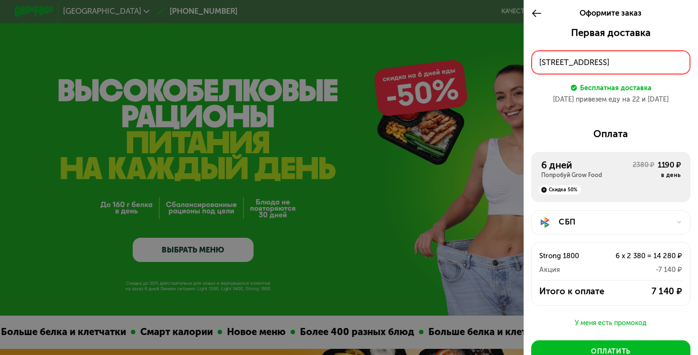
click at [537, 12] on icon at bounding box center [536, 14] width 11 height 12
